Goal: Task Accomplishment & Management: Manage account settings

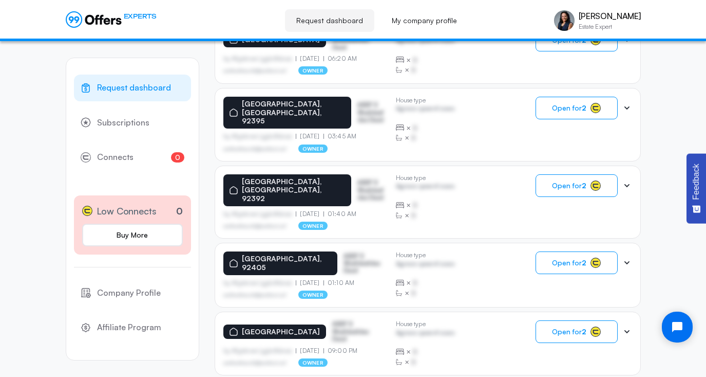
scroll to position [655, 0]
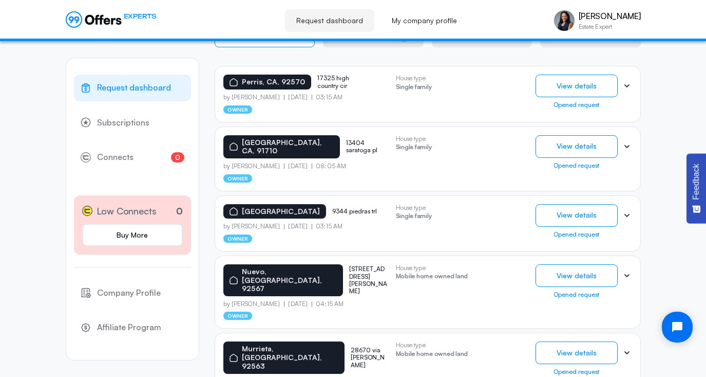
scroll to position [217, 0]
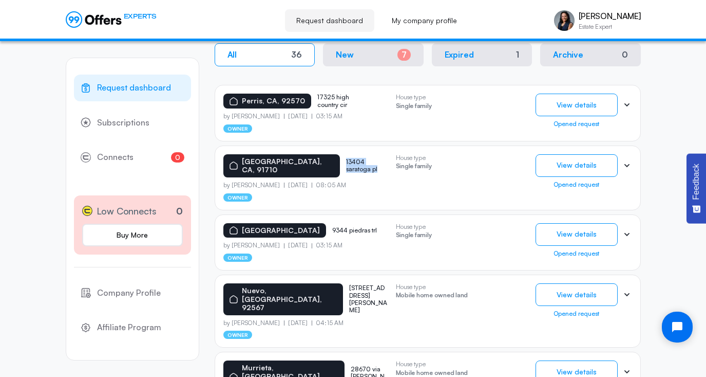
drag, startPoint x: 366, startPoint y: 160, endPoint x: 311, endPoint y: 160, distance: 55.0
click at [311, 160] on div "Chino, CA, 91710 13404 saratoga pl" at bounding box center [305, 166] width 164 height 24
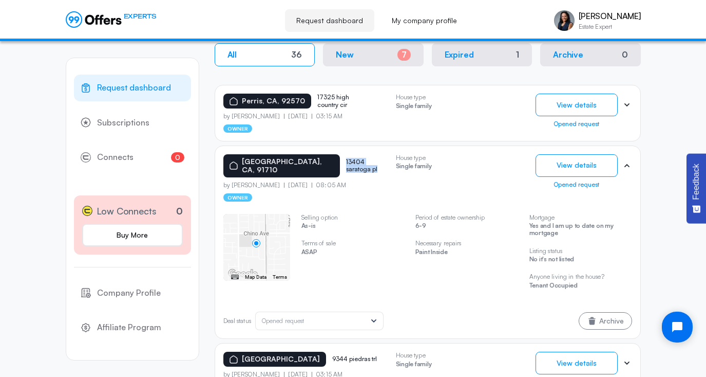
copy p "13404 saratoga pl"
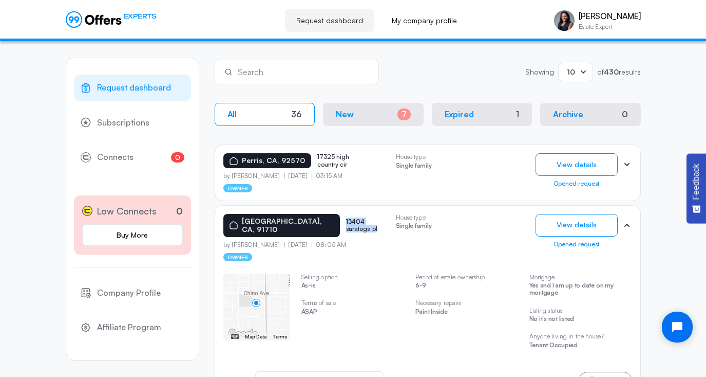
scroll to position [157, 0]
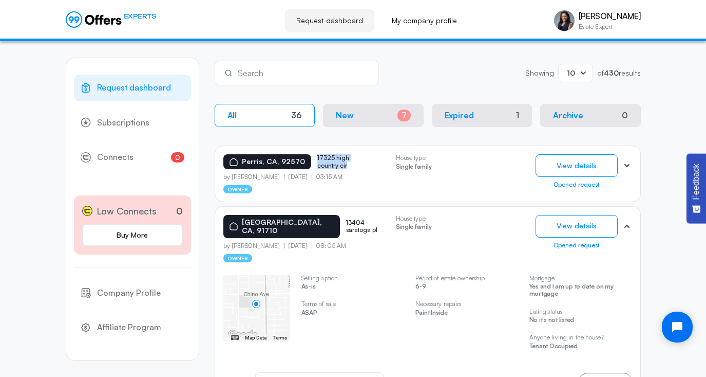
drag, startPoint x: 347, startPoint y: 164, endPoint x: 314, endPoint y: 155, distance: 34.7
click at [317, 155] on p "17325 high country cir" at bounding box center [342, 161] width 51 height 15
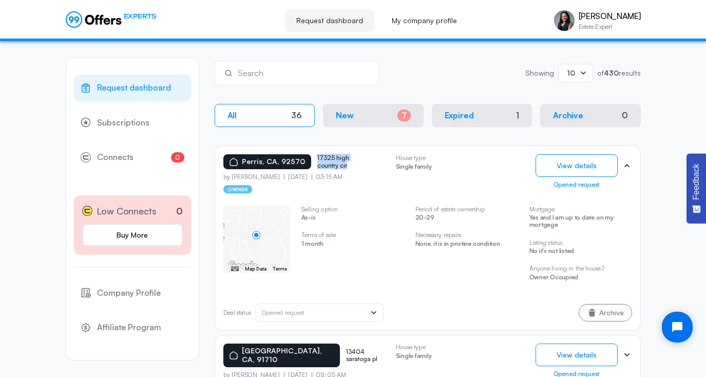
copy p "17325 high country cir"
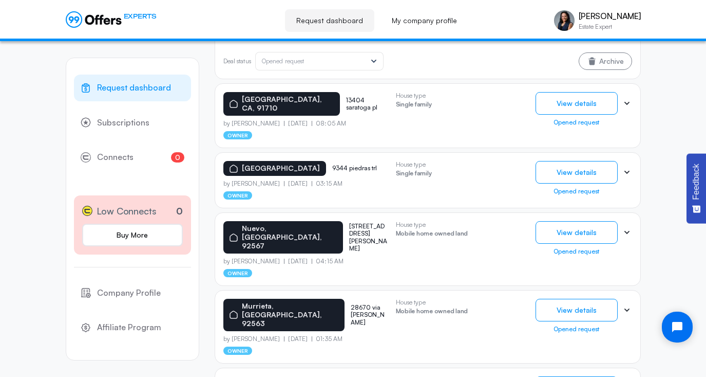
scroll to position [409, 0]
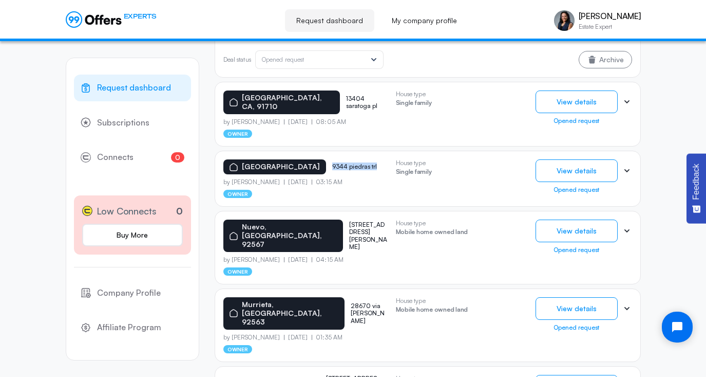
drag, startPoint x: 386, startPoint y: 162, endPoint x: 338, endPoint y: 158, distance: 47.9
click at [338, 159] on div "Morongo valley, CA, 92256 9344 piedras trl" at bounding box center [305, 166] width 164 height 15
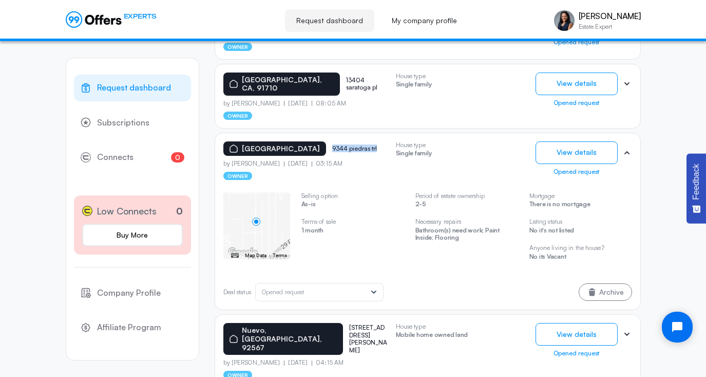
scroll to position [284, 0]
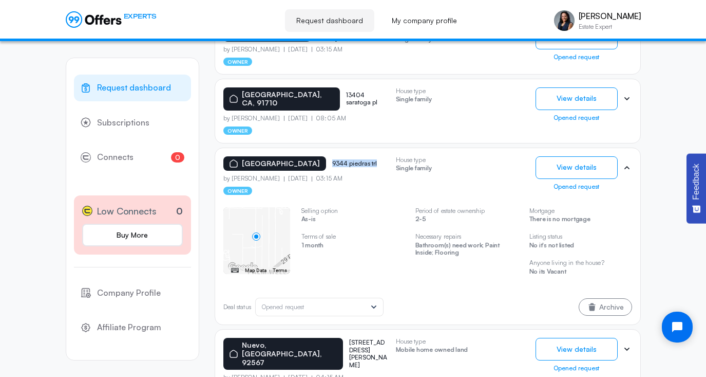
copy p "9344 piedras trl"
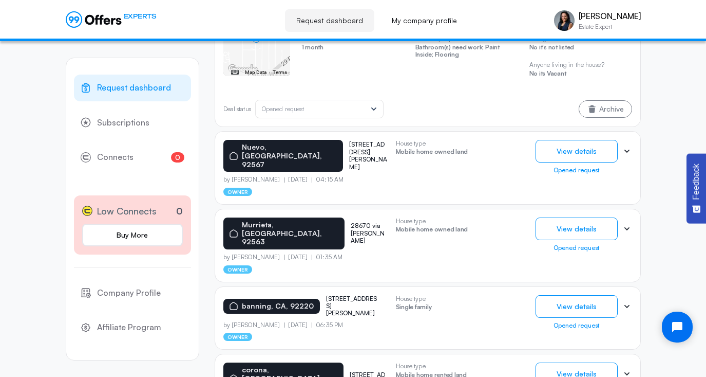
scroll to position [485, 0]
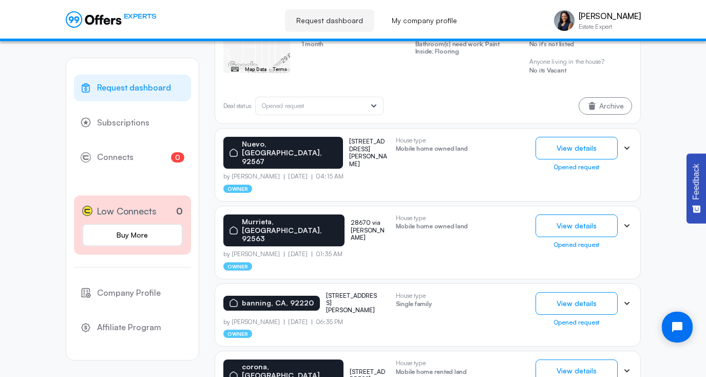
click at [351, 219] on p "28670 via donoso" at bounding box center [369, 230] width 37 height 22
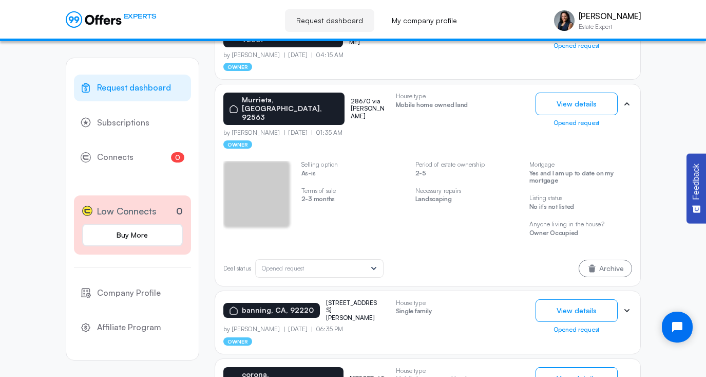
click at [348, 203] on div "Selling option As-is Terms of sale 2-3 months Period of estate ownership 2-5 Ne…" at bounding box center [427, 204] width 409 height 86
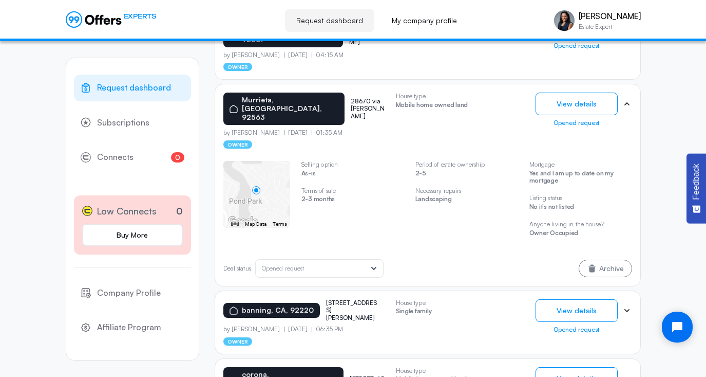
click at [354, 98] on p "28670 via donoso" at bounding box center [369, 109] width 37 height 22
copy p "28670 via donoso"
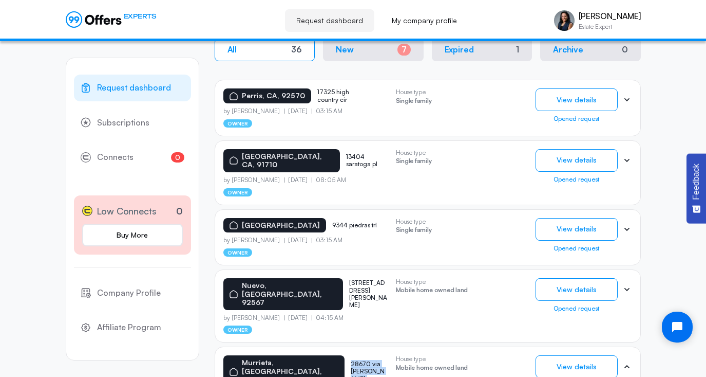
scroll to position [0, 0]
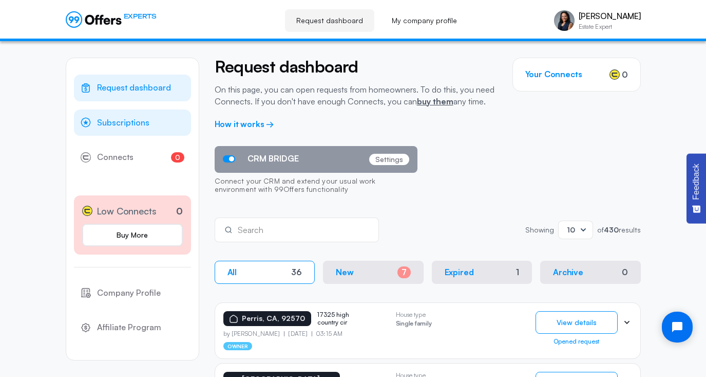
click at [145, 123] on span "Subscriptions" at bounding box center [123, 122] width 52 height 13
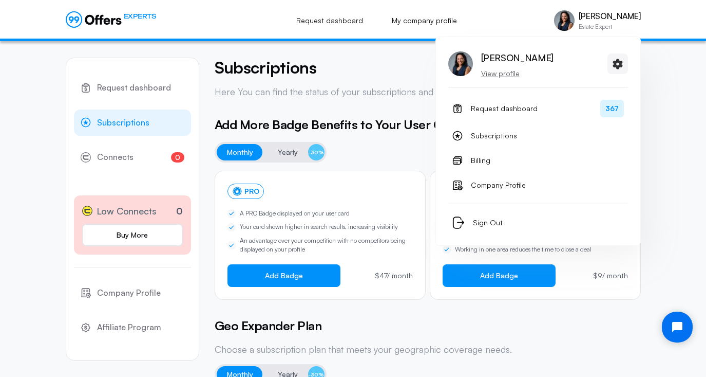
click at [567, 23] on img at bounding box center [564, 20] width 21 height 21
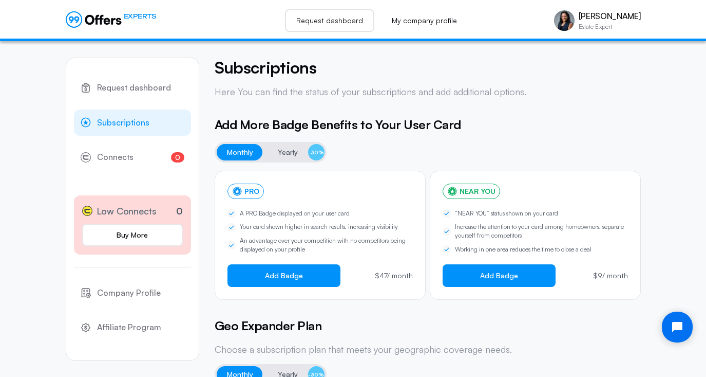
click at [345, 18] on link "Request dashboard" at bounding box center [329, 20] width 89 height 23
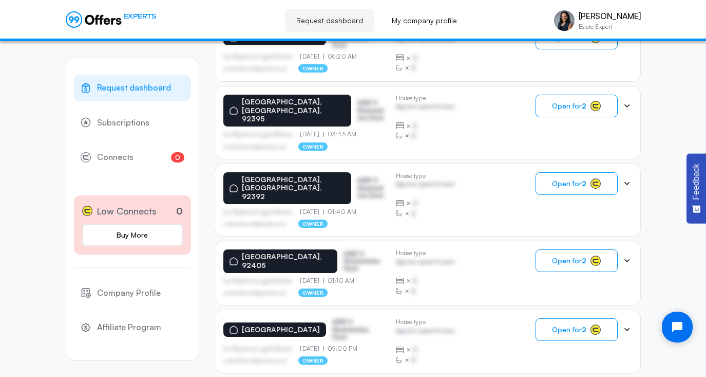
scroll to position [655, 0]
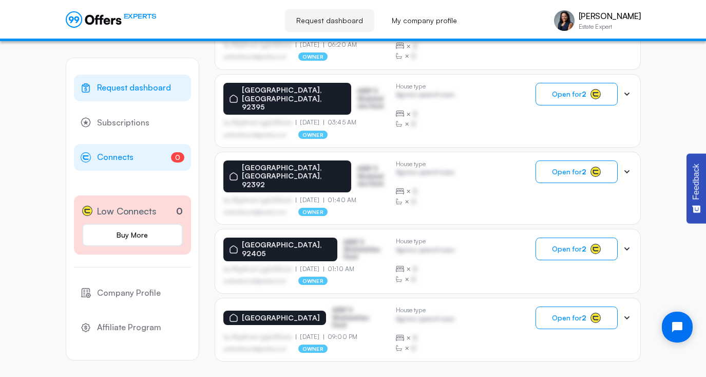
click at [119, 158] on span "Connects" at bounding box center [115, 157] width 36 height 13
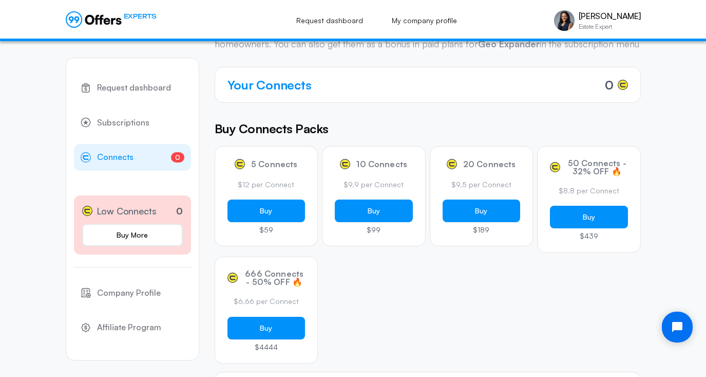
scroll to position [64, 0]
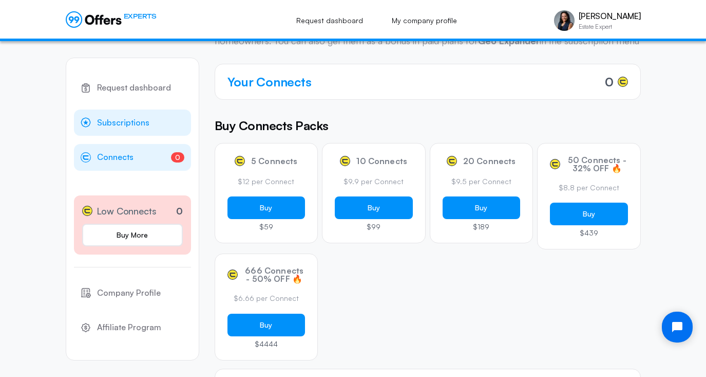
click at [114, 127] on span "Subscriptions" at bounding box center [123, 122] width 52 height 13
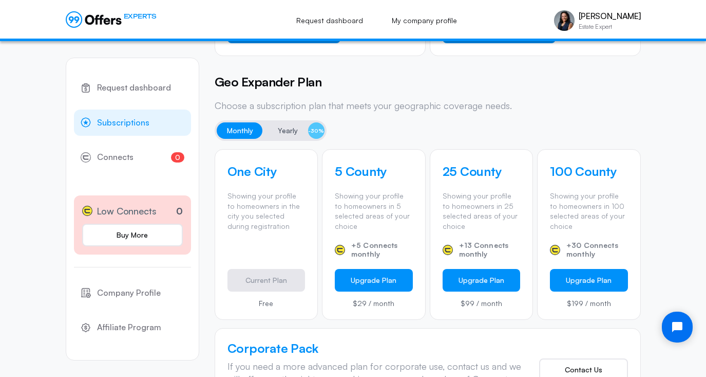
scroll to position [289, 0]
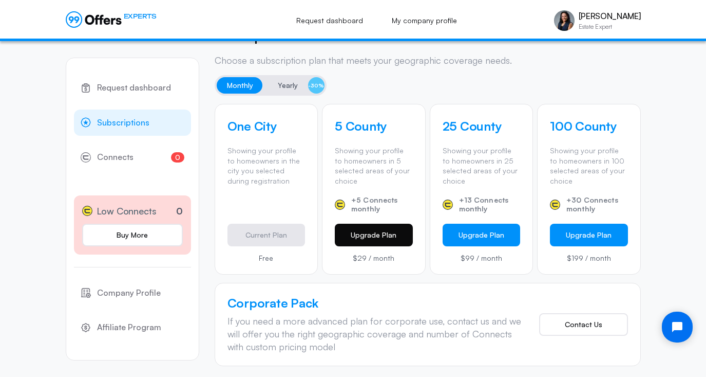
click at [362, 240] on button "Upgrade Plan" at bounding box center [374, 234] width 78 height 23
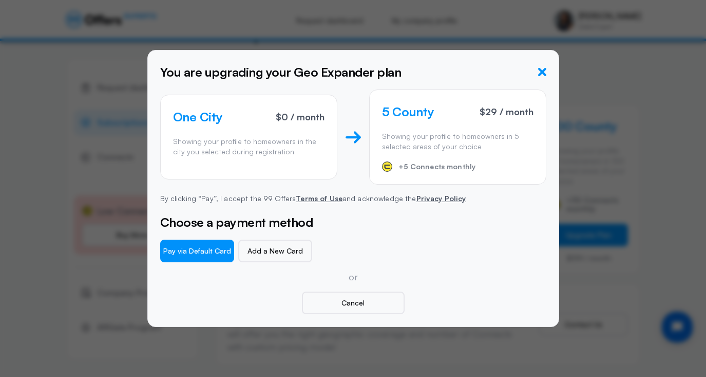
click at [540, 70] on icon "button" at bounding box center [542, 72] width 8 height 8
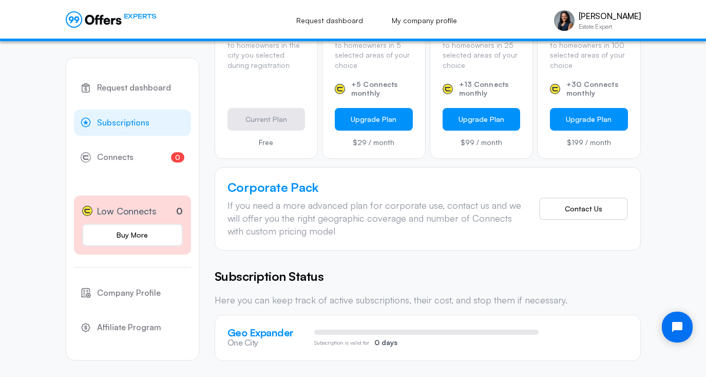
scroll to position [0, 0]
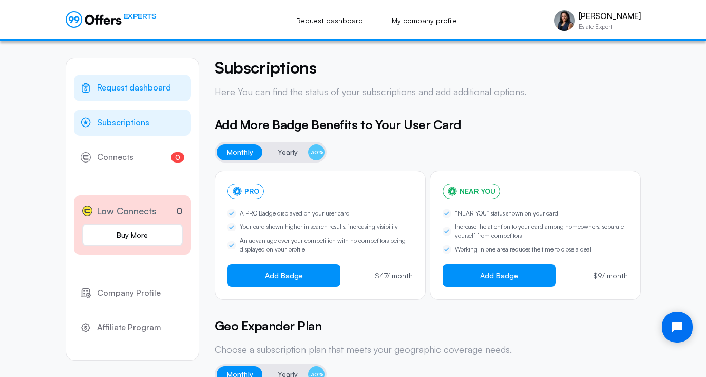
click at [134, 87] on span "Request dashboard" at bounding box center [134, 87] width 74 height 13
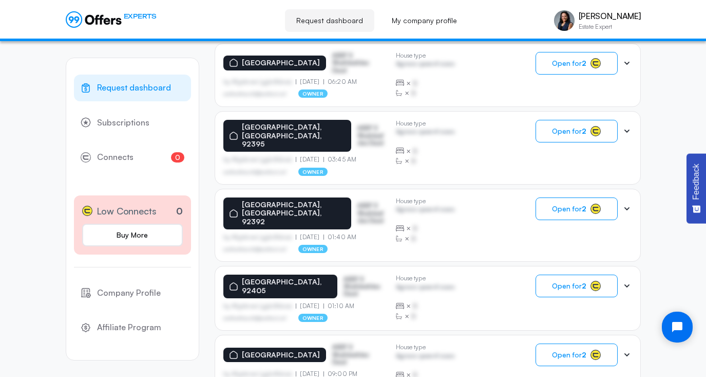
scroll to position [655, 0]
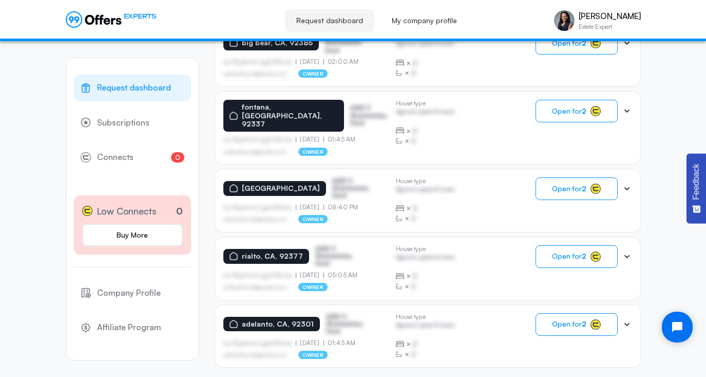
scroll to position [651, 0]
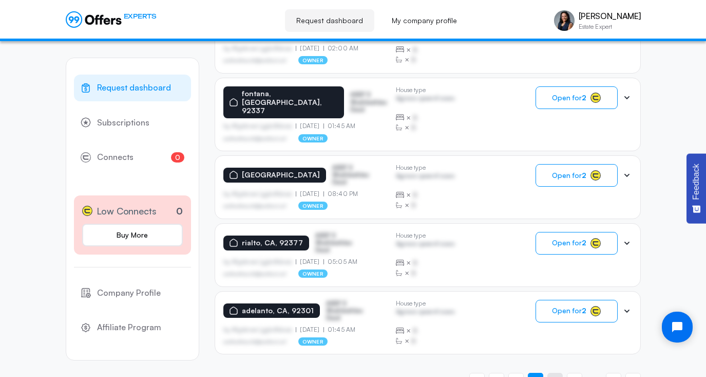
click at [554, 376] on span "4" at bounding box center [555, 381] width 4 height 10
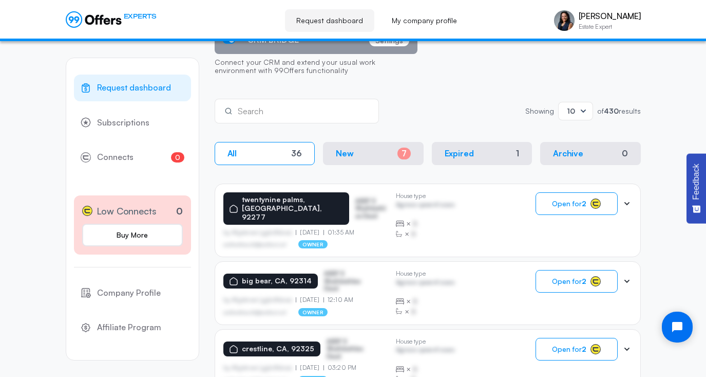
scroll to position [0, 0]
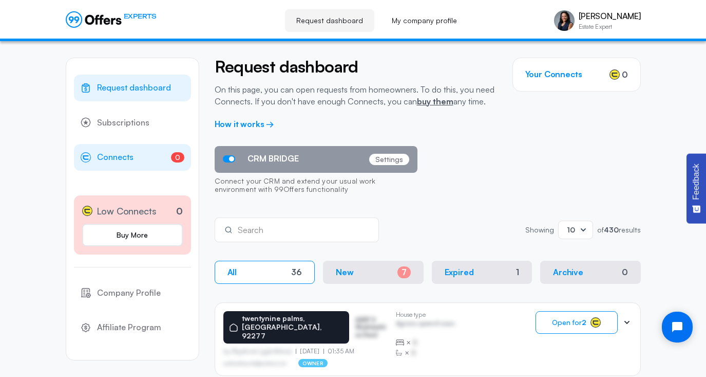
click at [113, 156] on span "Connects" at bounding box center [115, 157] width 36 height 13
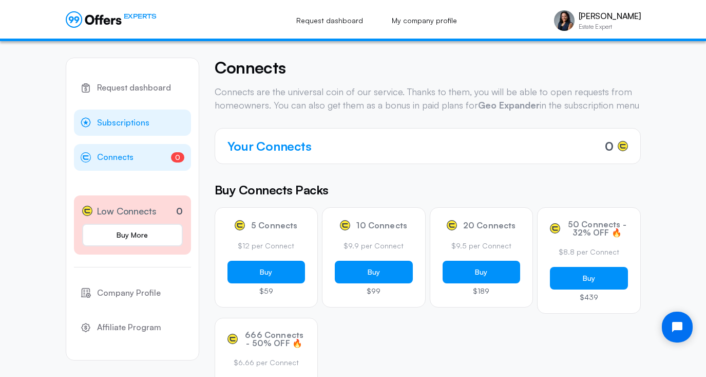
click at [119, 120] on span "Subscriptions" at bounding box center [123, 122] width 52 height 13
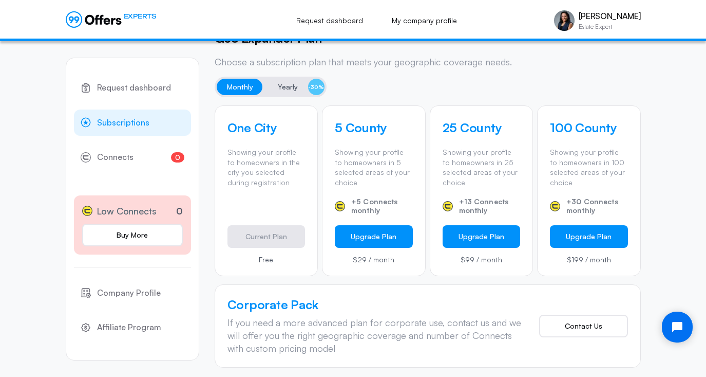
scroll to position [290, 0]
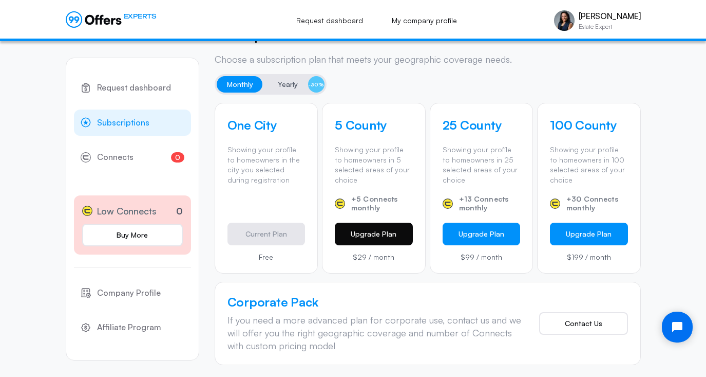
click at [366, 236] on button "Upgrade Plan" at bounding box center [374, 233] width 78 height 23
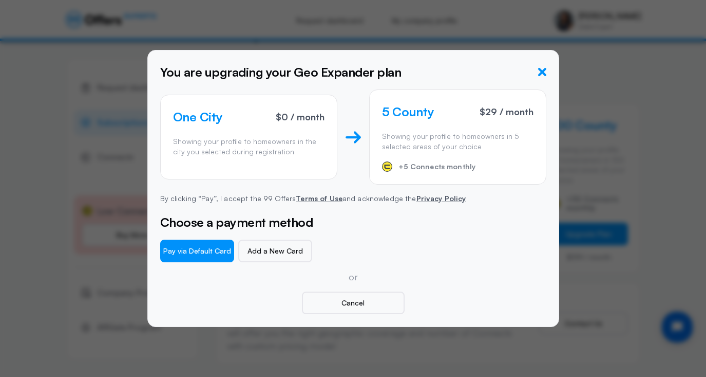
click at [541, 71] on icon "button" at bounding box center [542, 72] width 8 height 8
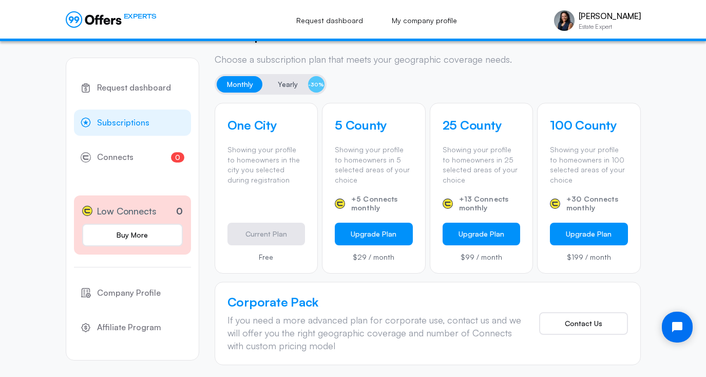
scroll to position [278, 0]
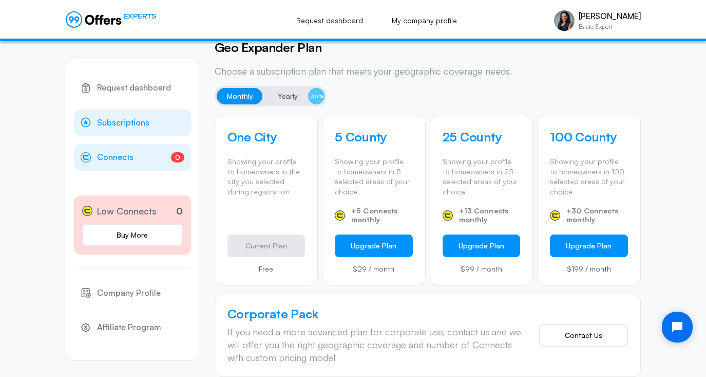
click at [120, 155] on span "Connects" at bounding box center [115, 157] width 36 height 13
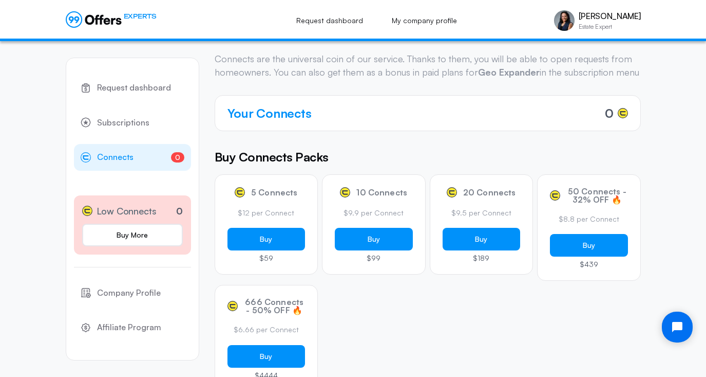
scroll to position [36, 0]
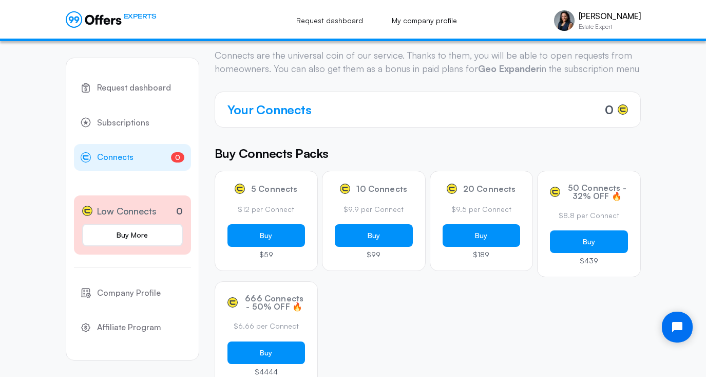
click at [107, 158] on span "Connects" at bounding box center [115, 157] width 36 height 13
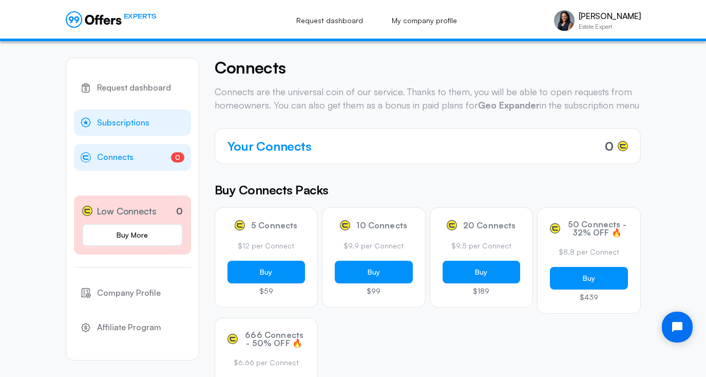
click at [122, 124] on span "Subscriptions" at bounding box center [123, 122] width 52 height 13
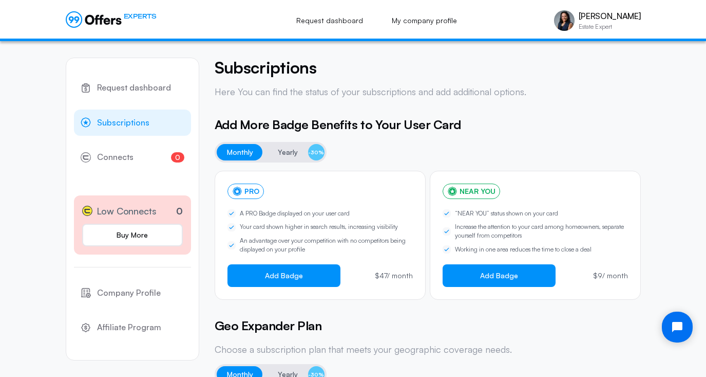
click at [144, 16] on span "EXPERTS" at bounding box center [140, 16] width 33 height 10
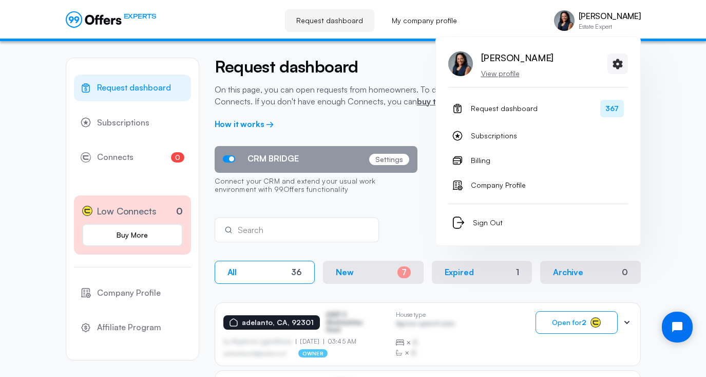
click at [578, 17] on div "Vivienne Haroun Estate Expert" at bounding box center [597, 20] width 87 height 21
click at [599, 14] on p "[PERSON_NAME]" at bounding box center [610, 16] width 62 height 10
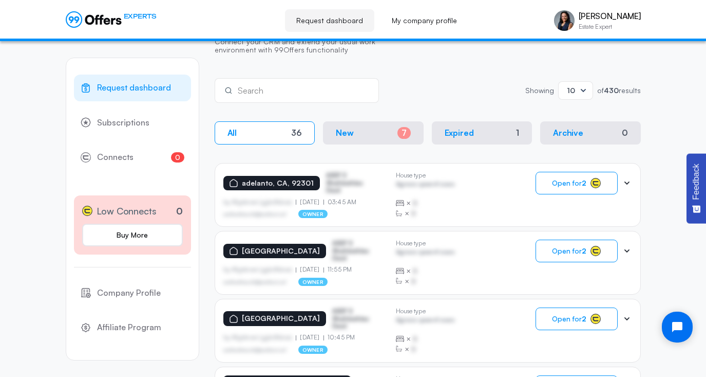
click at [582, 91] on icon at bounding box center [583, 90] width 5 height 3
click at [572, 138] on div "50" at bounding box center [575, 137] width 17 height 11
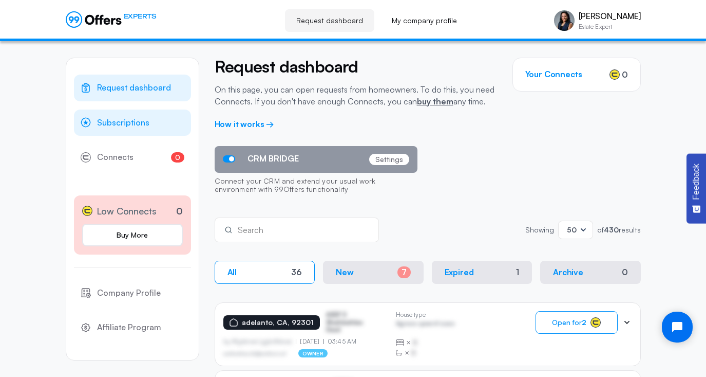
click at [121, 124] on span "Subscriptions" at bounding box center [123, 122] width 52 height 13
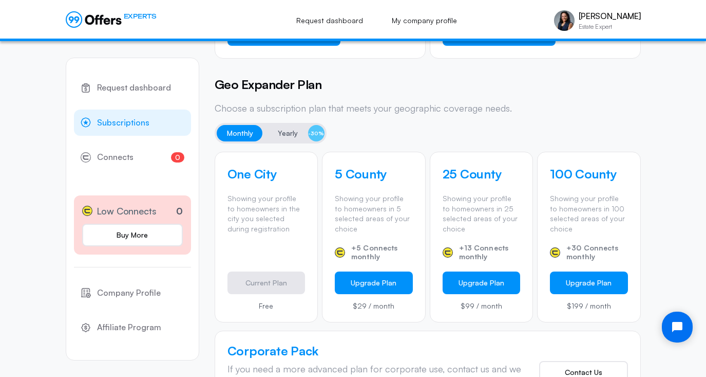
scroll to position [248, 0]
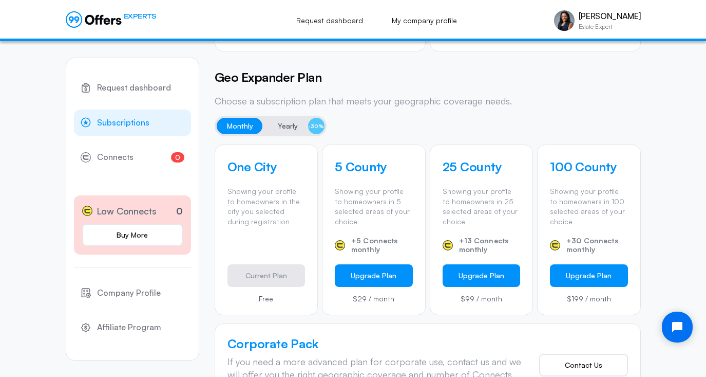
click at [284, 125] on span "Yearly" at bounding box center [288, 126] width 20 height 12
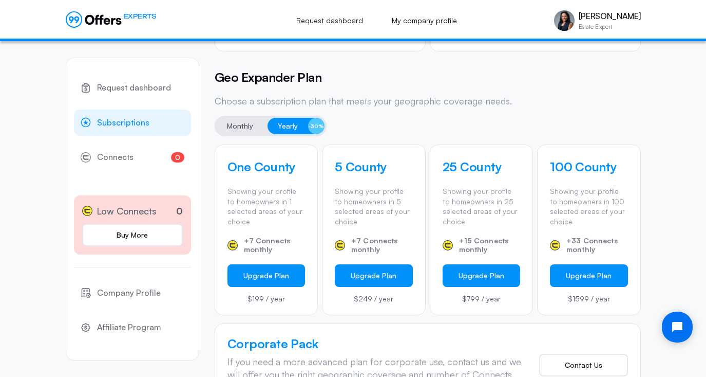
click at [234, 126] on span "Monthly" at bounding box center [240, 126] width 26 height 12
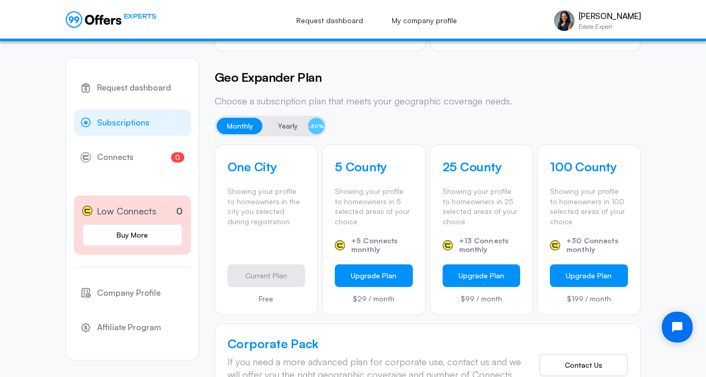
click at [283, 126] on span "Yearly" at bounding box center [288, 126] width 20 height 12
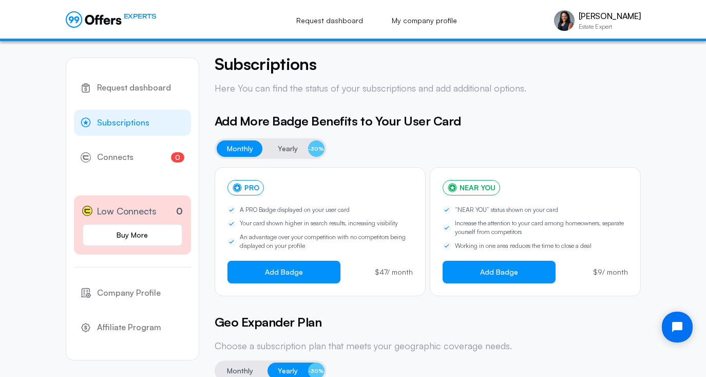
scroll to position [0, 0]
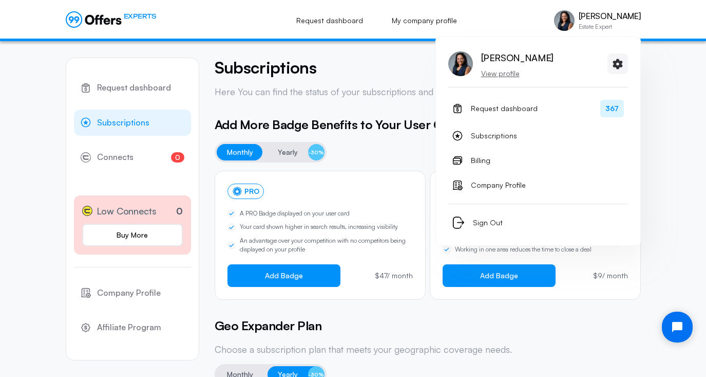
click at [606, 21] on div "Vivienne Haroun Estate Expert" at bounding box center [610, 20] width 62 height 18
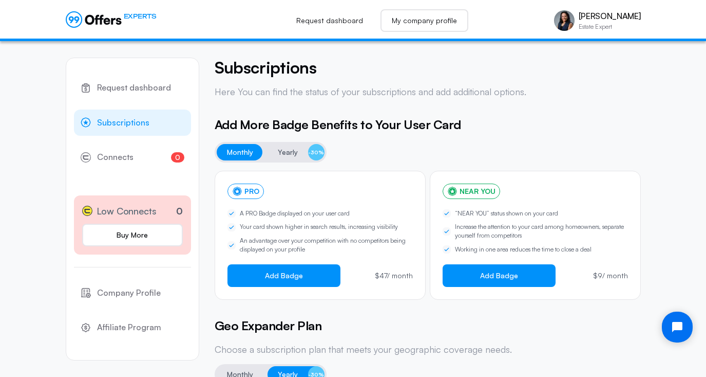
click at [419, 14] on link "My company profile" at bounding box center [425, 20] width 88 height 23
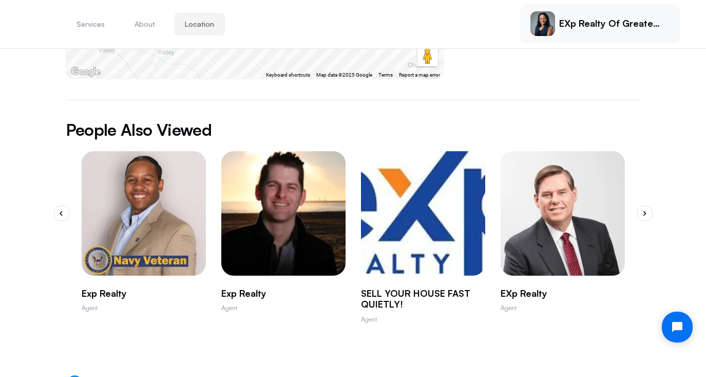
scroll to position [556, 0]
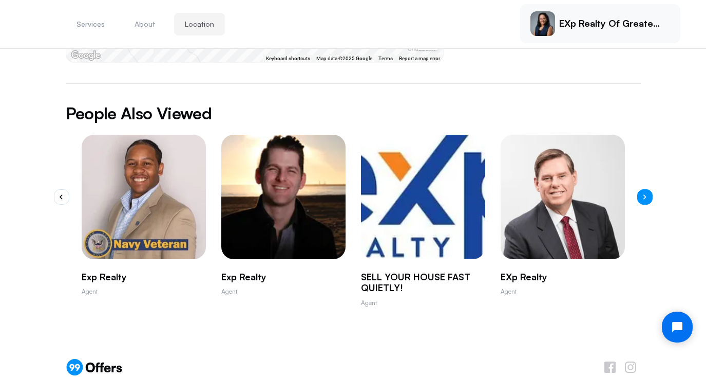
click at [644, 194] on icon "button" at bounding box center [645, 196] width 3 height 5
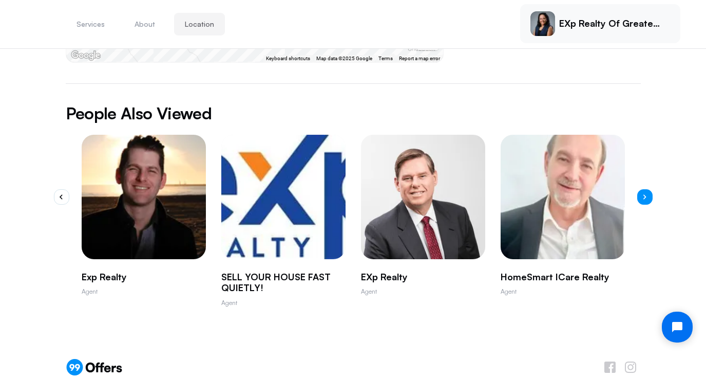
click at [644, 194] on icon "button" at bounding box center [645, 196] width 3 height 5
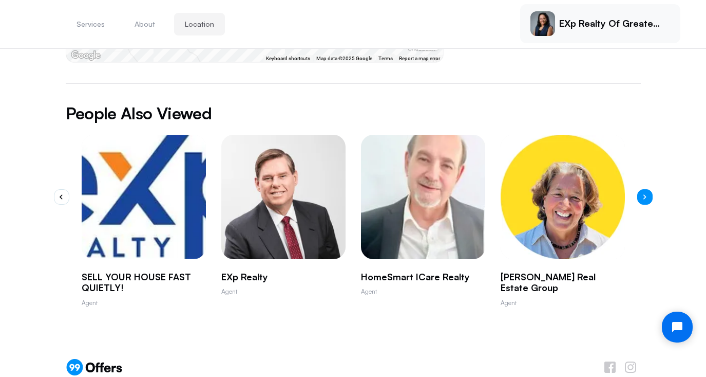
click at [644, 194] on icon "button" at bounding box center [645, 196] width 3 height 5
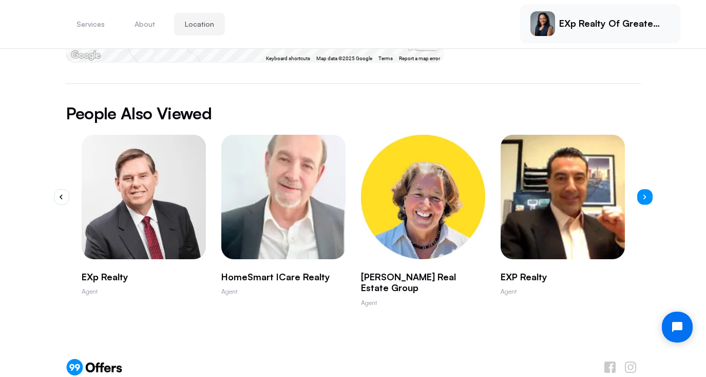
click at [644, 194] on icon "button" at bounding box center [645, 196] width 3 height 5
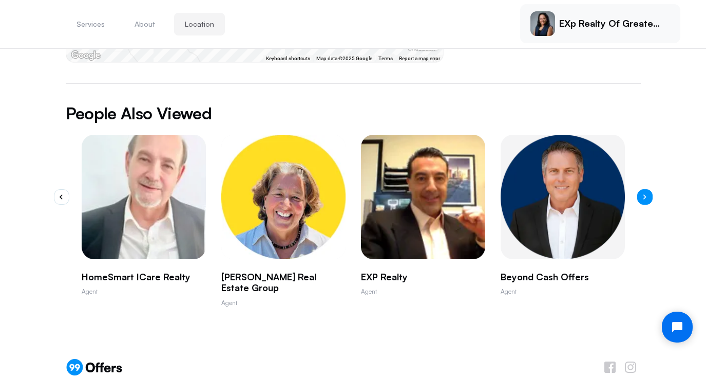
click at [644, 194] on icon "button" at bounding box center [645, 196] width 3 height 5
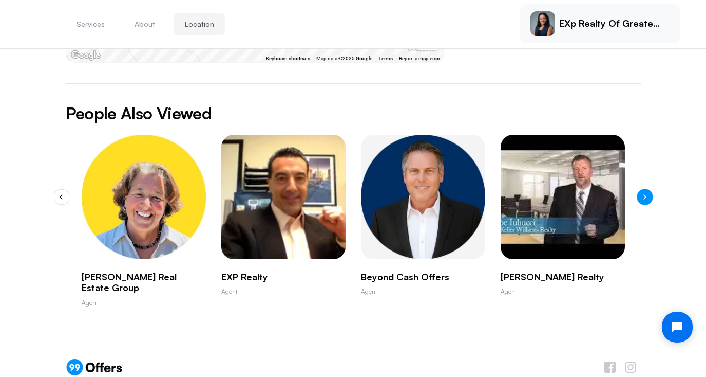
click at [644, 194] on icon "button" at bounding box center [645, 196] width 3 height 5
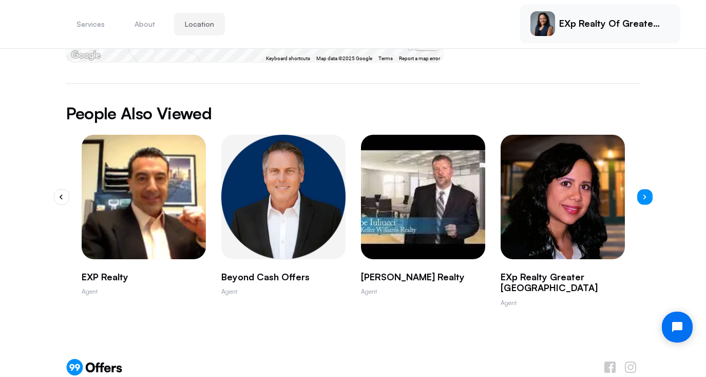
click at [644, 194] on icon "button" at bounding box center [645, 196] width 3 height 5
click at [644, 194] on icon "button" at bounding box center [645, 196] width 4 height 5
click at [59, 189] on button "button" at bounding box center [61, 196] width 15 height 15
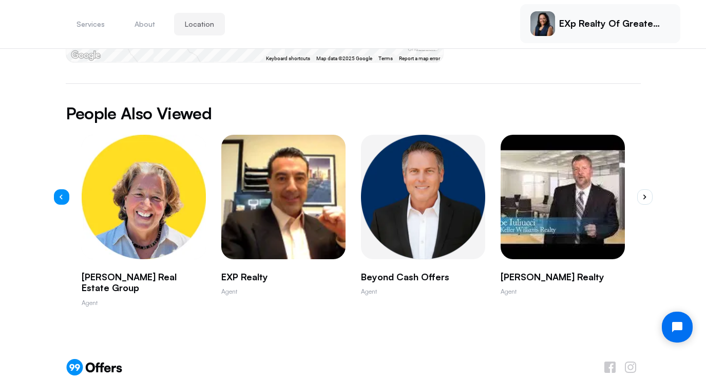
click at [59, 189] on button "button" at bounding box center [61, 196] width 15 height 15
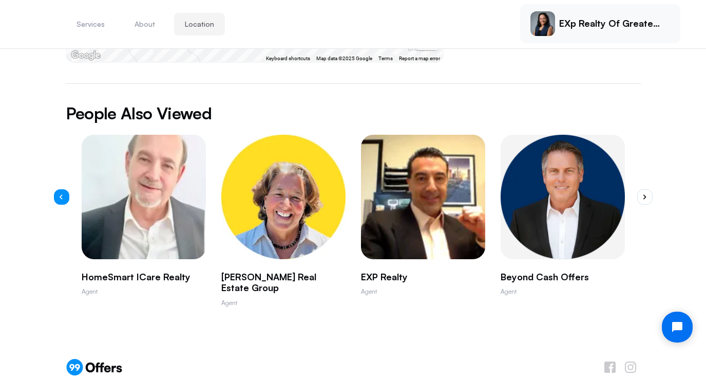
click at [59, 189] on button "button" at bounding box center [61, 196] width 15 height 15
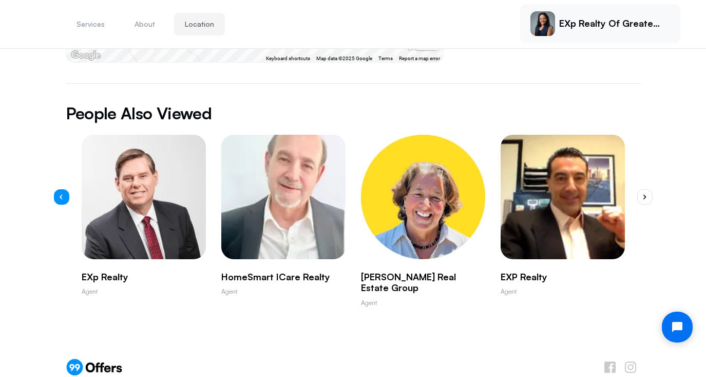
click at [59, 189] on button "button" at bounding box center [61, 196] width 15 height 15
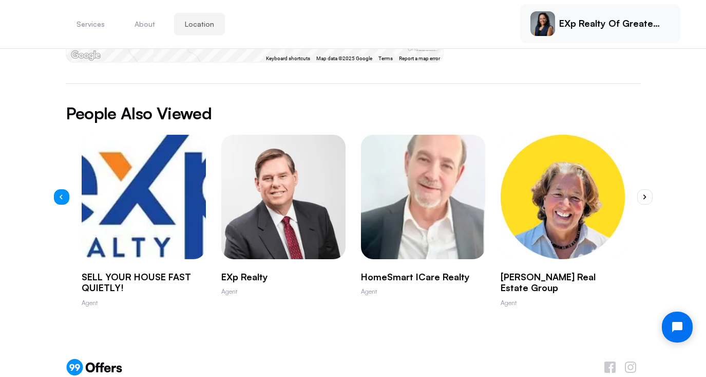
click at [59, 189] on button "button" at bounding box center [61, 196] width 15 height 15
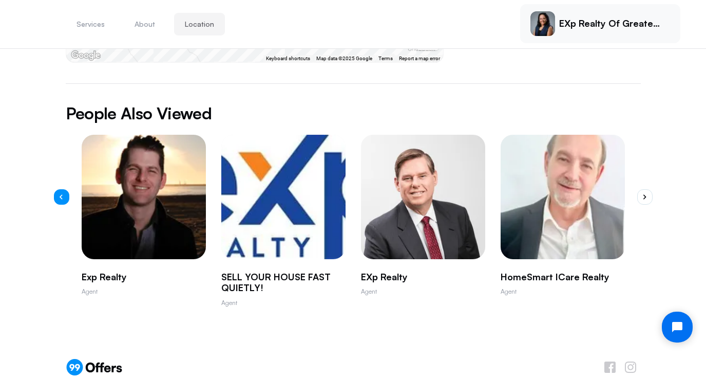
click at [59, 189] on button "button" at bounding box center [61, 196] width 15 height 15
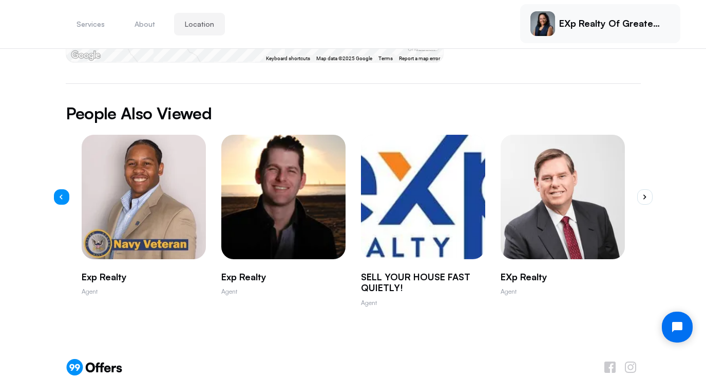
click at [59, 189] on button "button" at bounding box center [61, 196] width 15 height 15
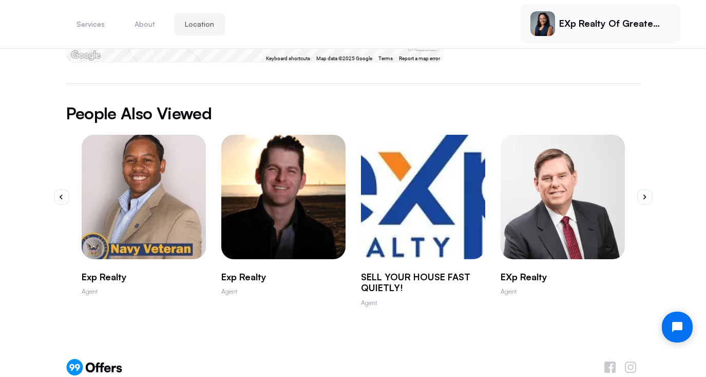
click at [150, 166] on img "1 / 10" at bounding box center [143, 196] width 137 height 137
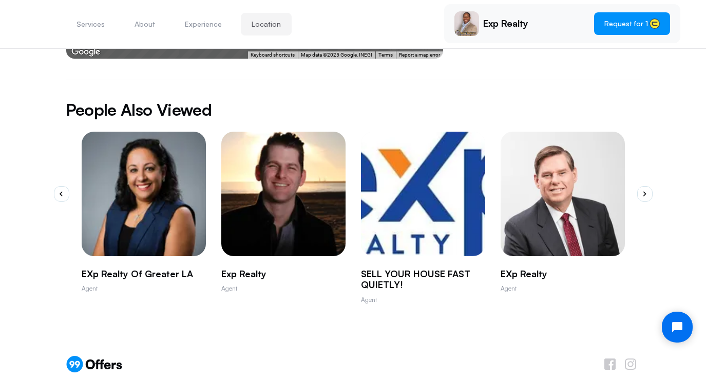
scroll to position [676, 0]
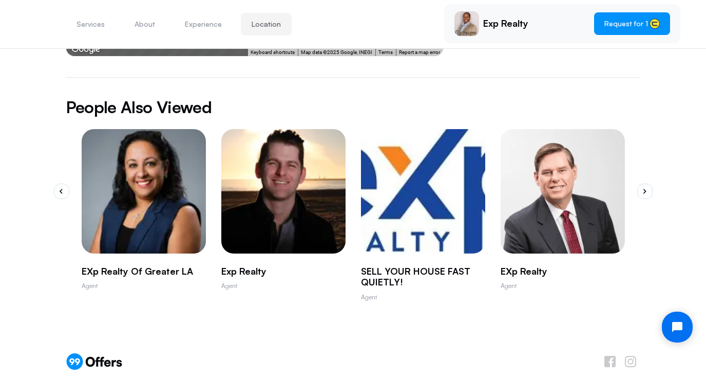
click at [149, 180] on img "1 / 10" at bounding box center [143, 190] width 137 height 137
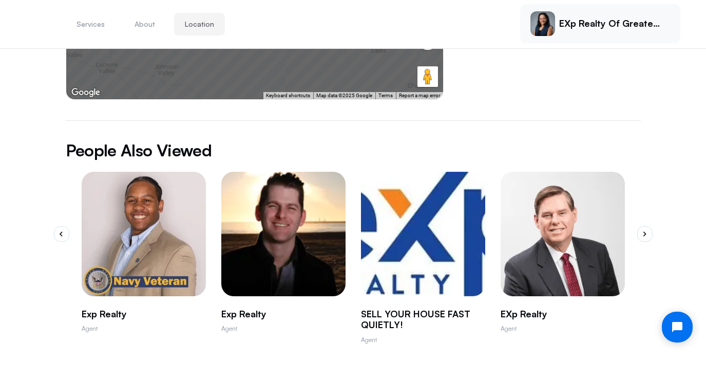
scroll to position [534, 0]
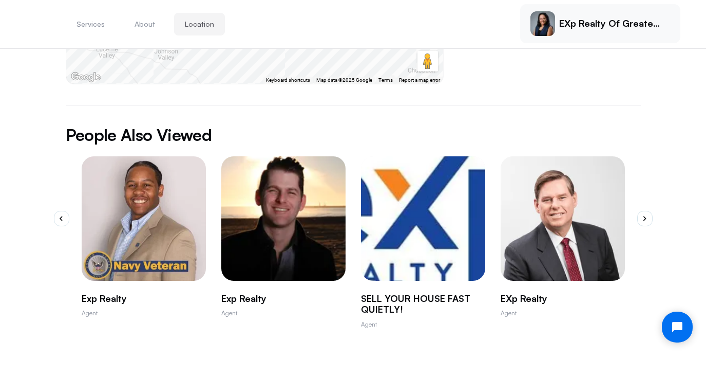
click at [415, 188] on img "3 / 10" at bounding box center [422, 218] width 137 height 137
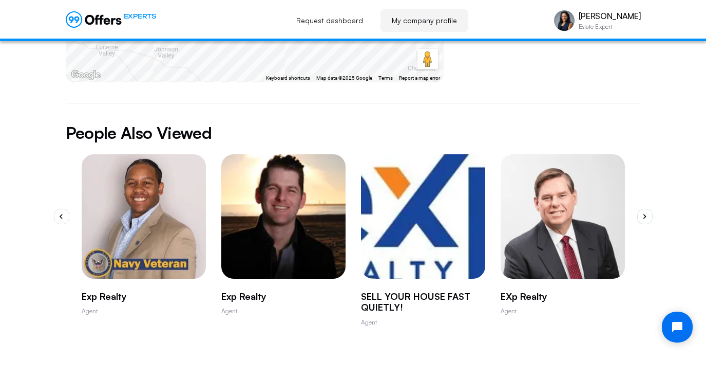
scroll to position [0, 0]
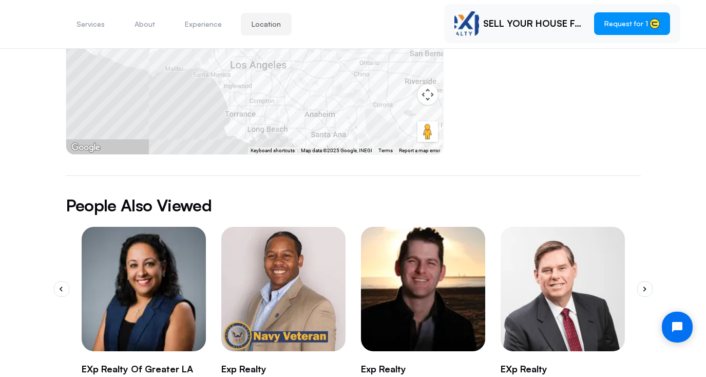
scroll to position [632, 0]
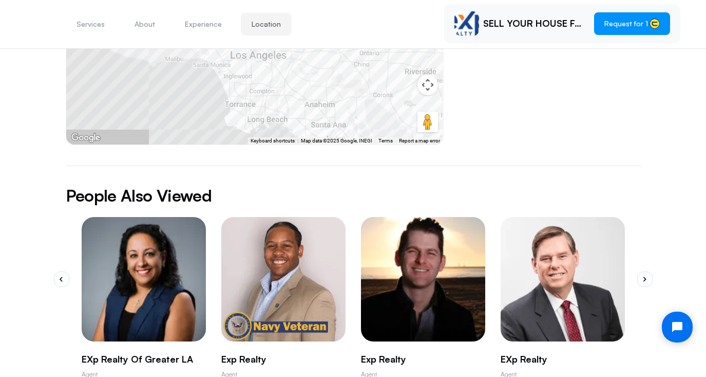
click at [581, 230] on img "4 / 10" at bounding box center [562, 279] width 137 height 137
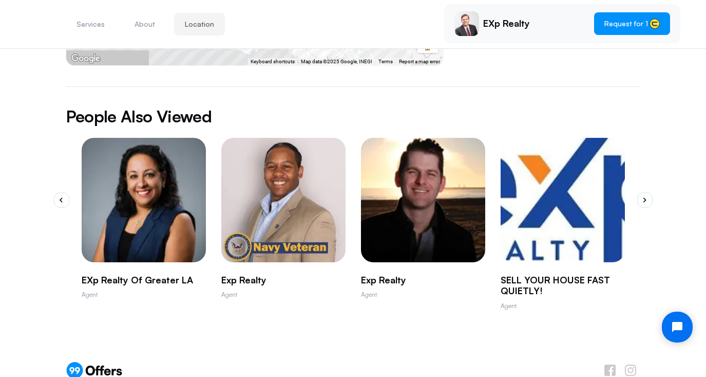
scroll to position [536, 0]
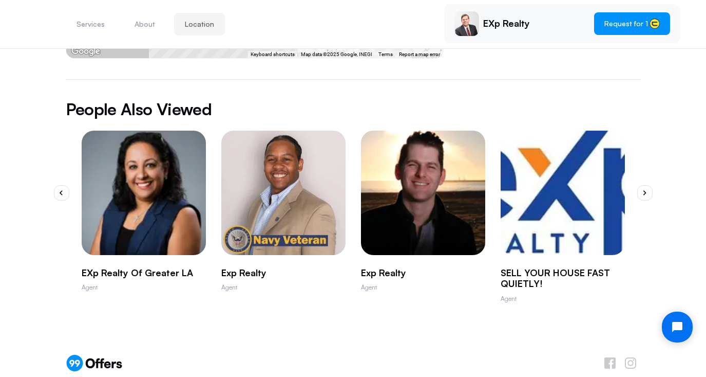
click at [190, 184] on img "1 / 10" at bounding box center [143, 192] width 137 height 137
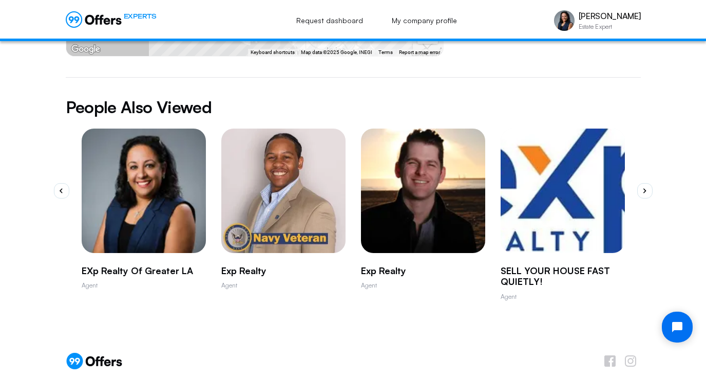
scroll to position [0, 0]
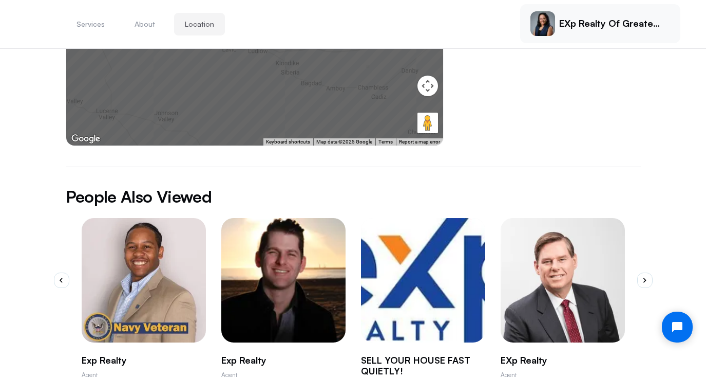
scroll to position [517, 0]
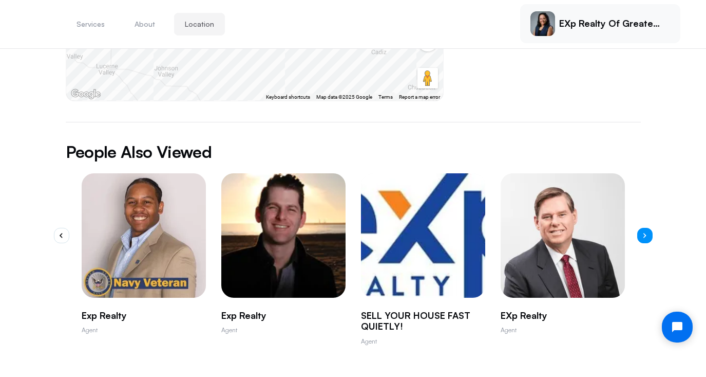
click at [648, 228] on button "button" at bounding box center [645, 235] width 15 height 15
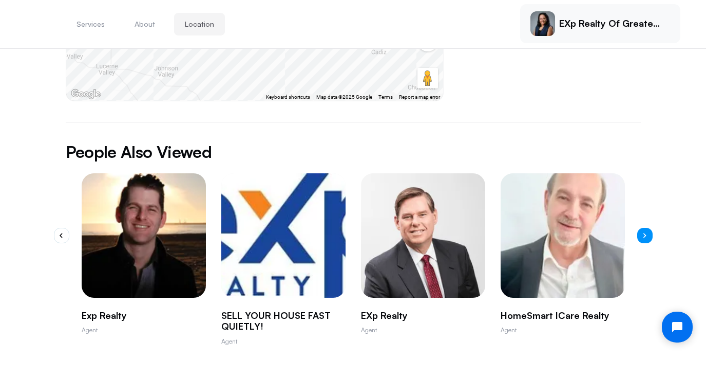
click at [648, 228] on button "button" at bounding box center [645, 235] width 15 height 15
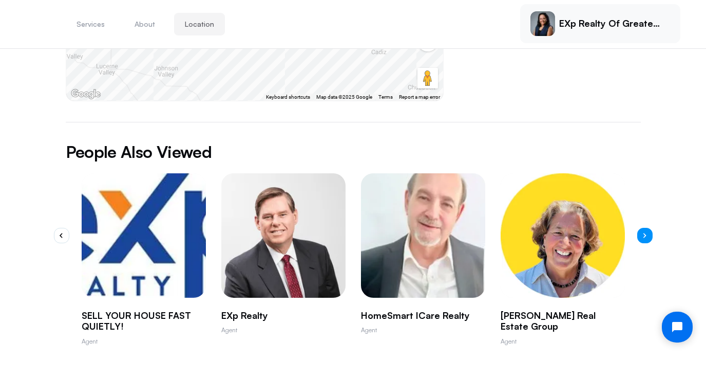
click at [648, 228] on button "button" at bounding box center [645, 235] width 15 height 15
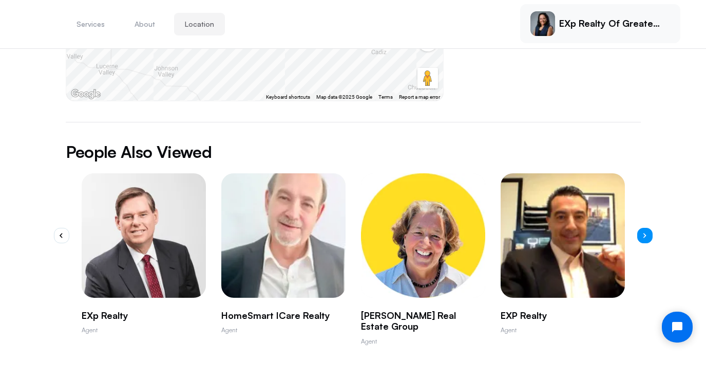
click at [647, 228] on button "button" at bounding box center [645, 235] width 15 height 15
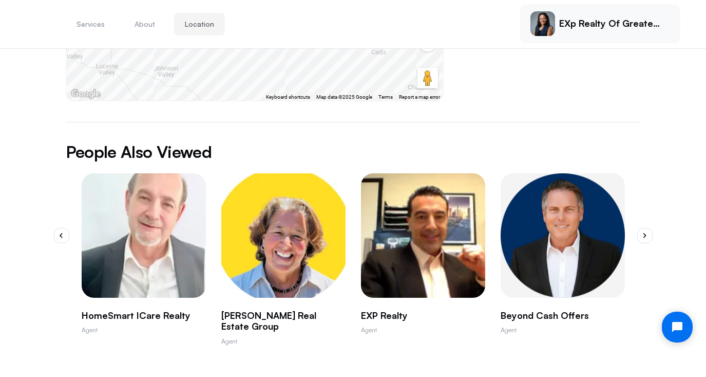
click at [309, 188] on img "6 / 10" at bounding box center [283, 235] width 137 height 137
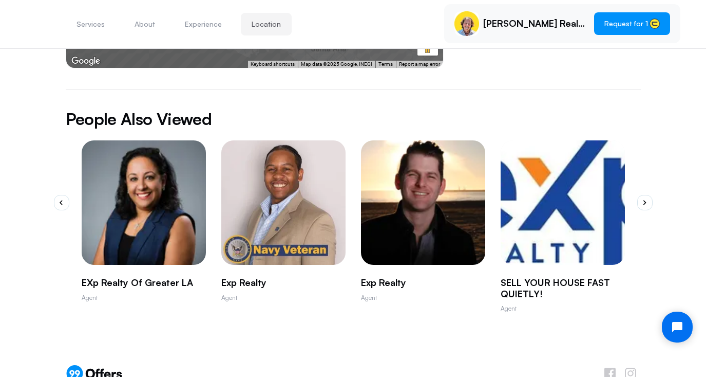
scroll to position [716, 0]
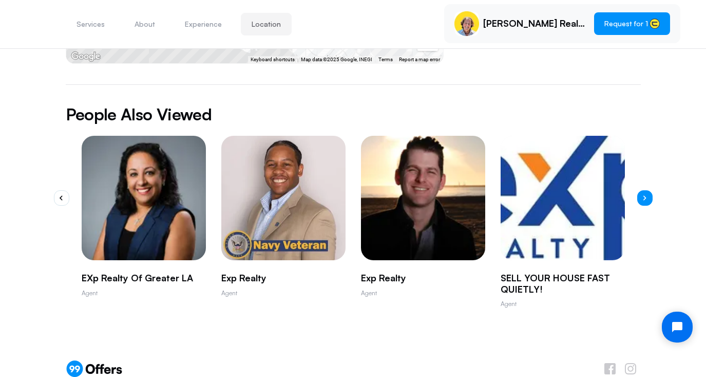
click at [641, 190] on button "button" at bounding box center [645, 197] width 15 height 15
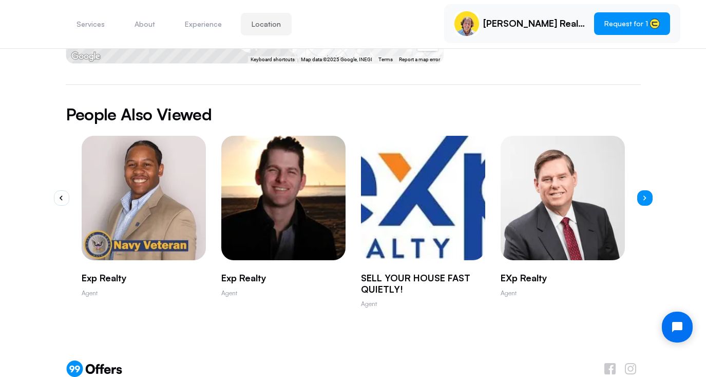
click at [640, 190] on button "button" at bounding box center [645, 197] width 15 height 15
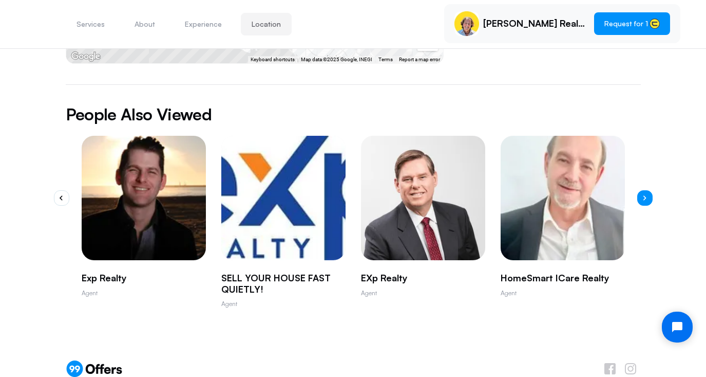
click at [640, 190] on button "button" at bounding box center [645, 197] width 15 height 15
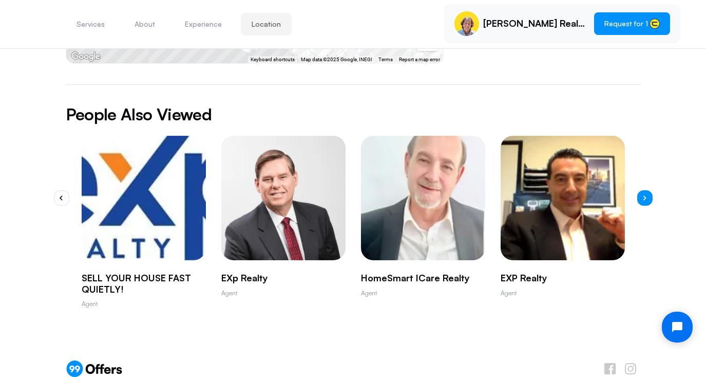
click at [640, 190] on button "button" at bounding box center [645, 197] width 15 height 15
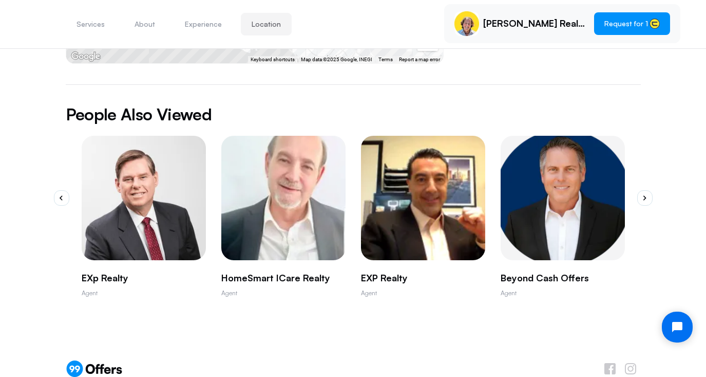
click at [579, 173] on img "8 / 10" at bounding box center [562, 197] width 137 height 137
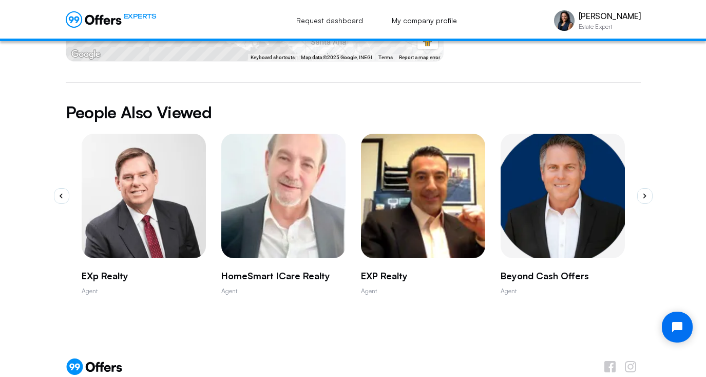
scroll to position [0, 0]
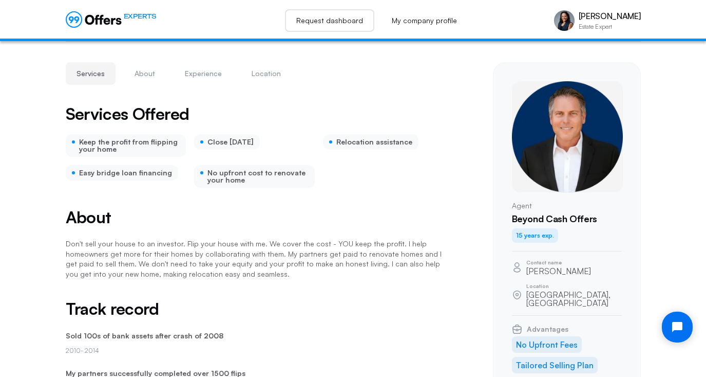
click at [339, 21] on link "Request dashboard" at bounding box center [329, 20] width 89 height 23
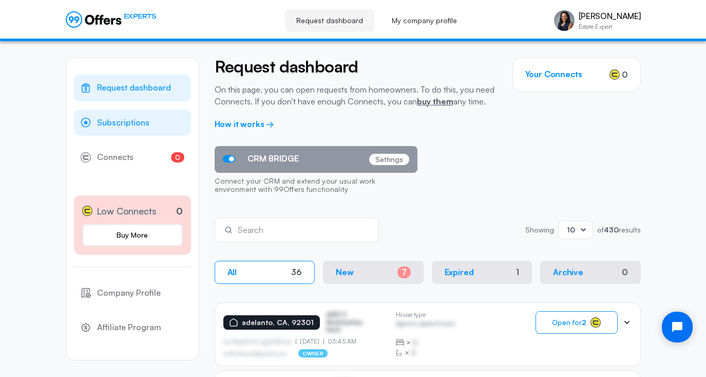
click at [121, 120] on span "Subscriptions" at bounding box center [123, 122] width 52 height 13
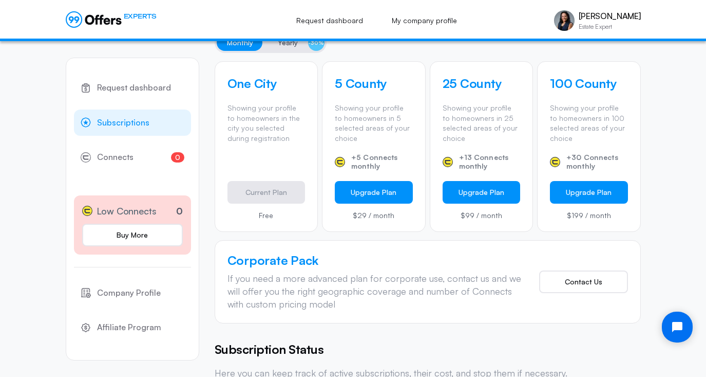
scroll to position [330, 0]
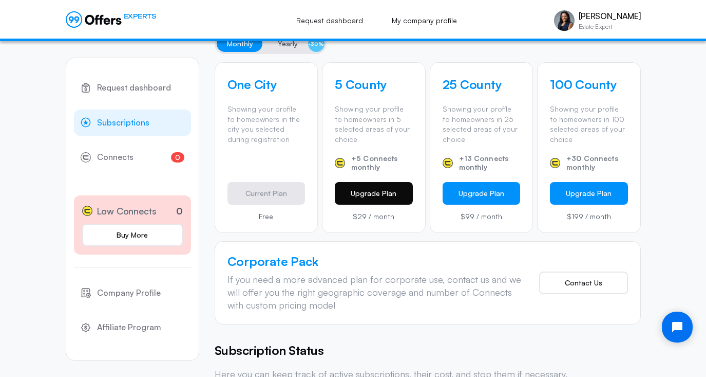
click at [347, 195] on button "Upgrade Plan" at bounding box center [374, 193] width 78 height 23
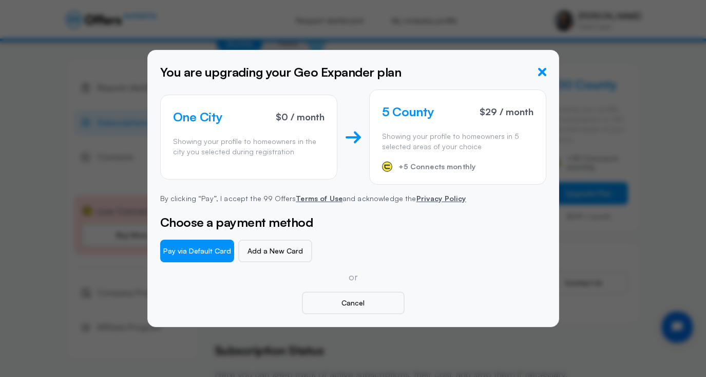
click at [540, 75] on icon "button" at bounding box center [542, 72] width 8 height 8
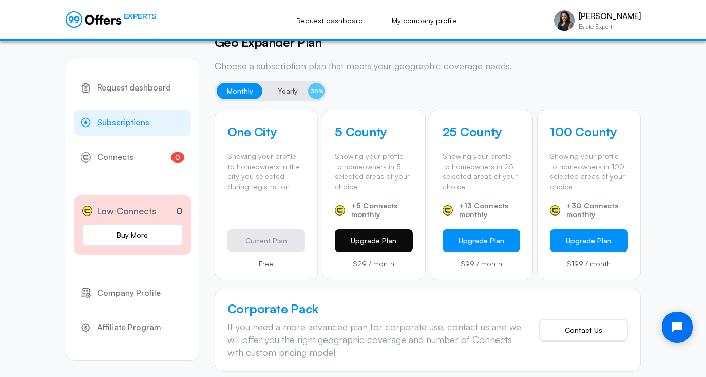
scroll to position [279, 0]
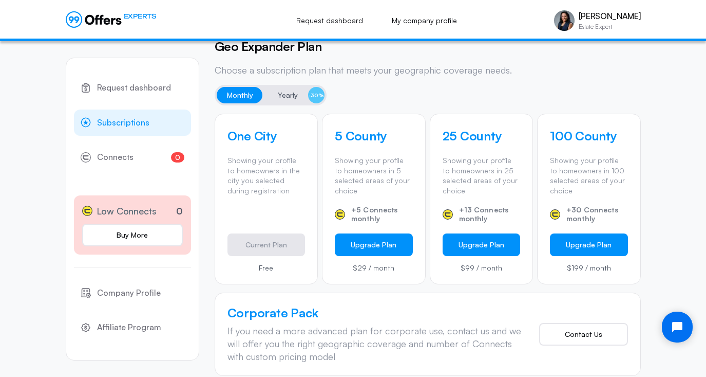
click at [281, 95] on span "Yearly" at bounding box center [288, 95] width 20 height 12
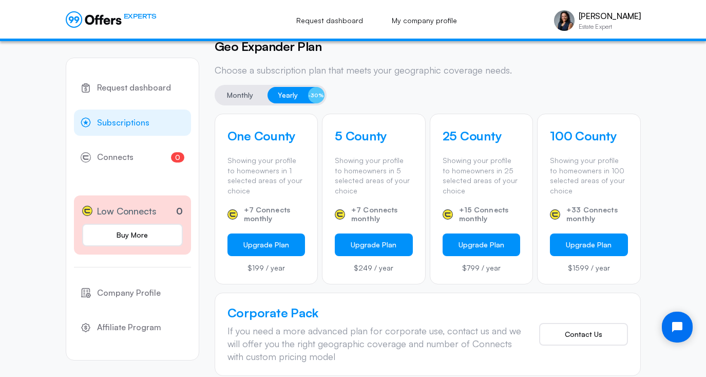
click at [242, 94] on span "Monthly" at bounding box center [240, 95] width 26 height 12
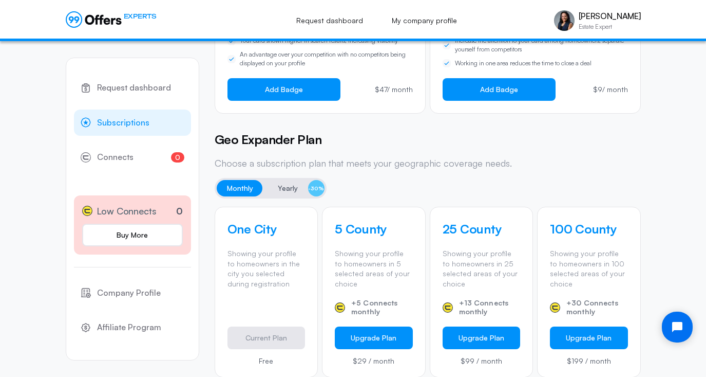
scroll to position [204, 0]
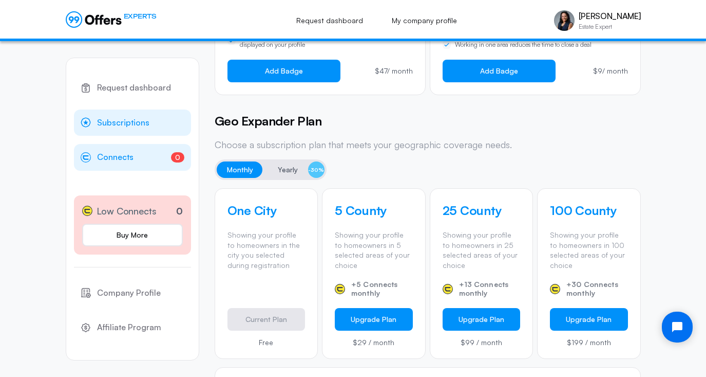
click at [113, 159] on span "Connects" at bounding box center [115, 157] width 36 height 13
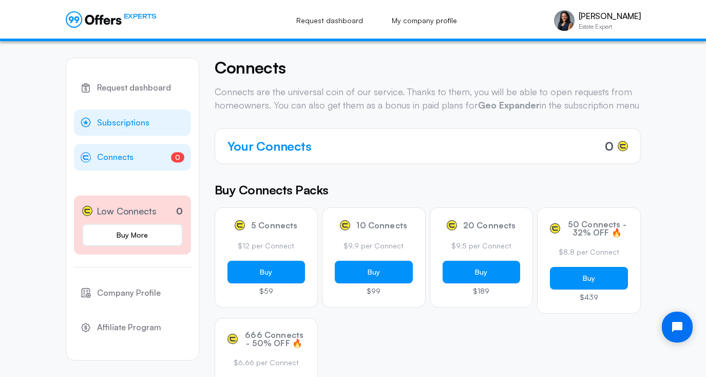
click at [127, 124] on span "Subscriptions" at bounding box center [123, 122] width 52 height 13
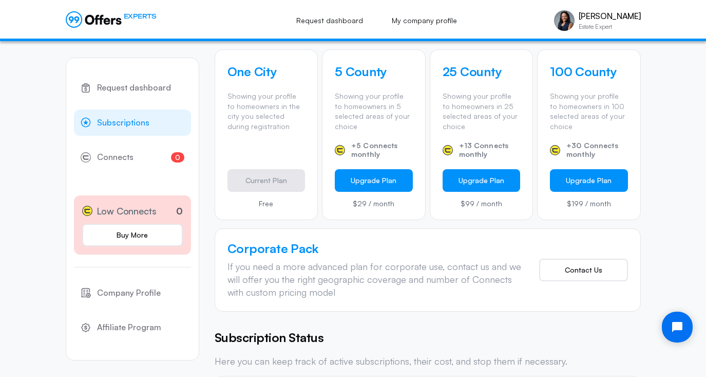
scroll to position [324, 0]
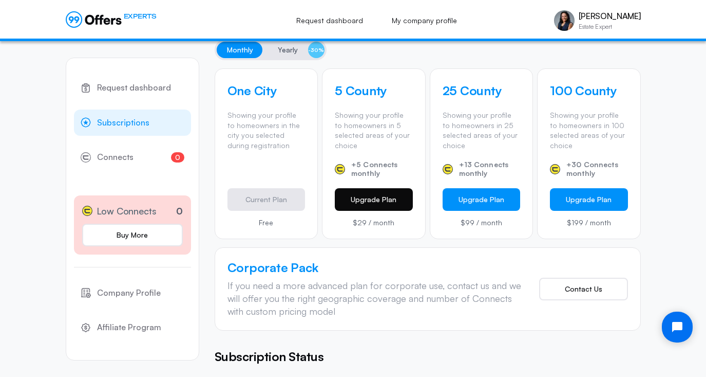
click at [370, 199] on button "Upgrade Plan" at bounding box center [374, 199] width 78 height 23
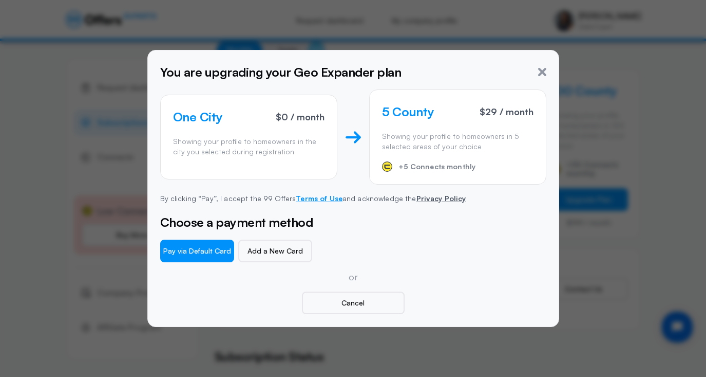
click at [318, 199] on link "Terms of Use" at bounding box center [319, 198] width 47 height 9
click at [541, 74] on icon "button" at bounding box center [542, 72] width 8 height 8
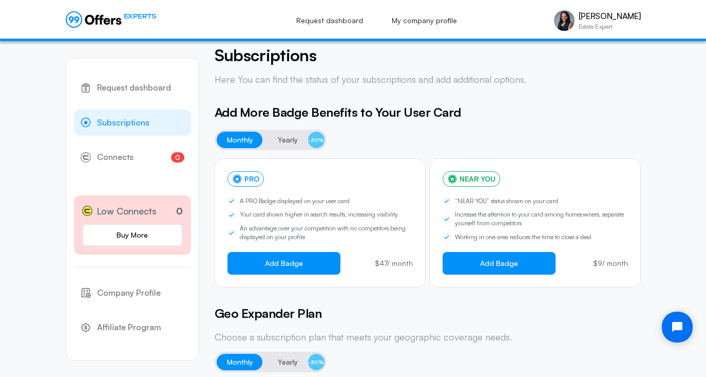
scroll to position [0, 0]
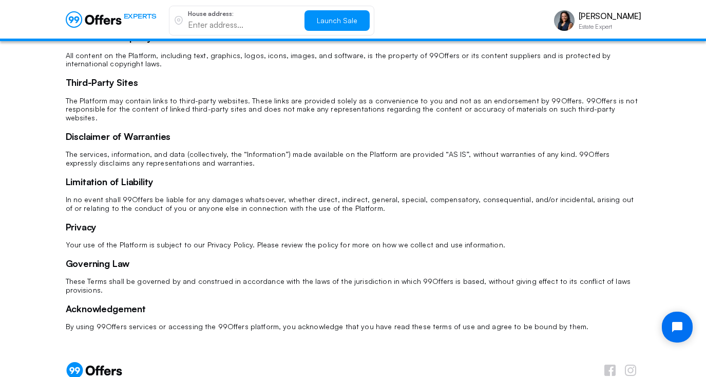
scroll to position [331, 0]
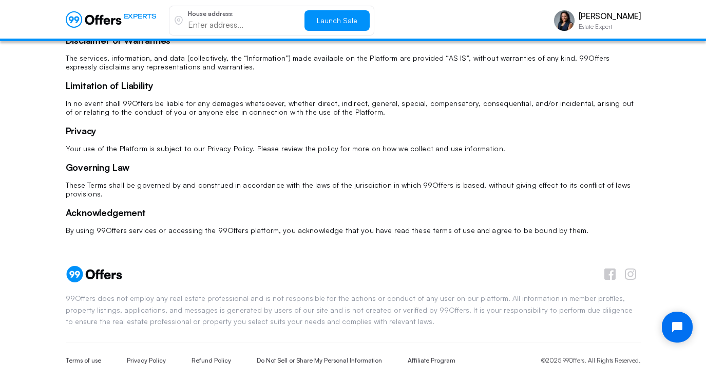
click at [329, 23] on span "Launch Sale" at bounding box center [337, 20] width 41 height 9
click at [680, 333] on button "Open chat widget" at bounding box center [678, 327] width 34 height 34
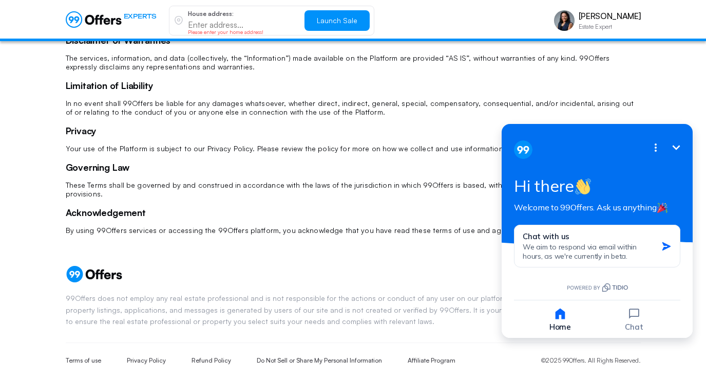
click at [354, 181] on p "These Terms shall be governed by and construed in accordance with the laws of t…" at bounding box center [353, 189] width 575 height 17
click at [676, 148] on icon "Minimize" at bounding box center [677, 147] width 8 height 5
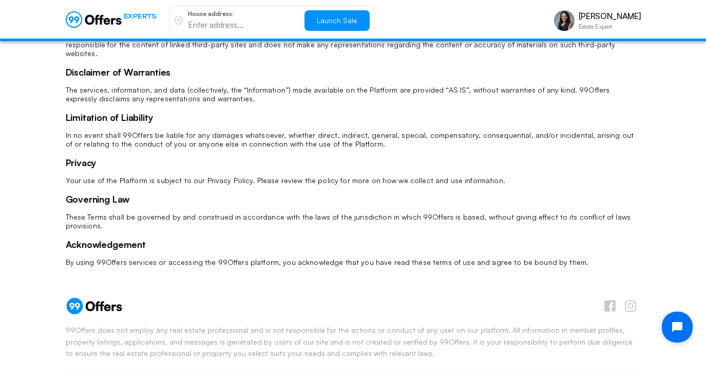
scroll to position [309, 0]
